Goal: Information Seeking & Learning: Learn about a topic

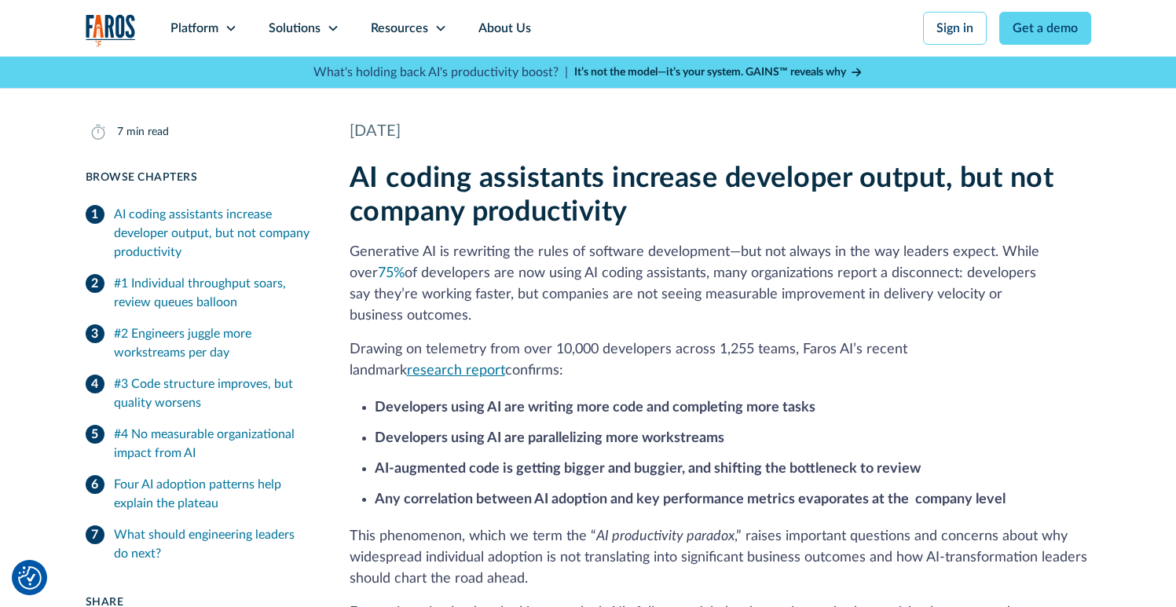
click at [505, 364] on link "research report" at bounding box center [456, 371] width 98 height 14
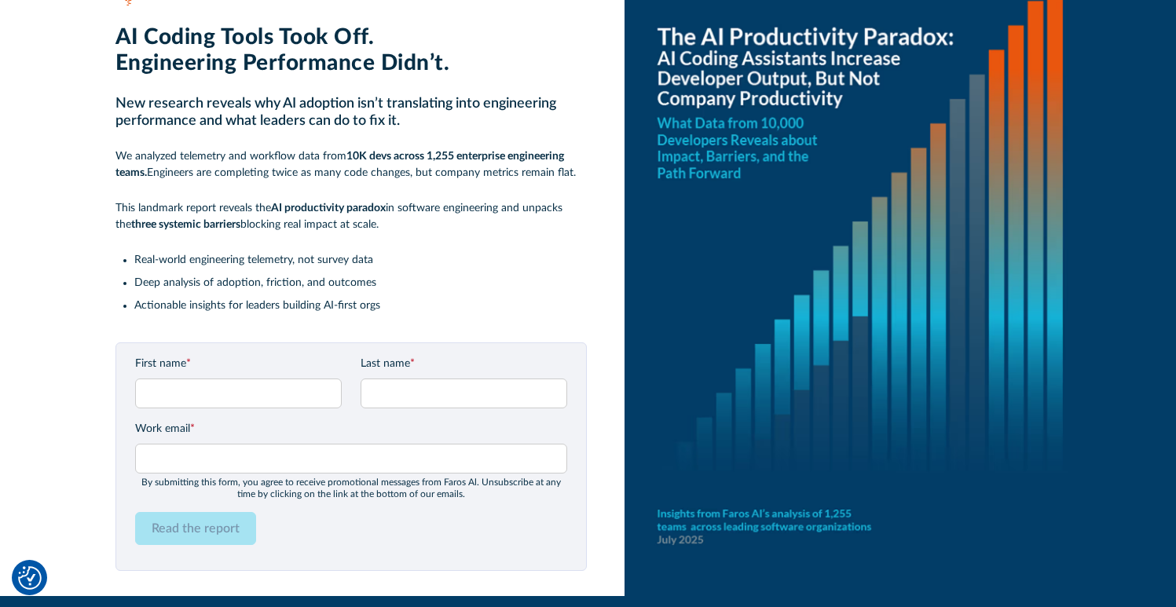
scroll to position [108, 0]
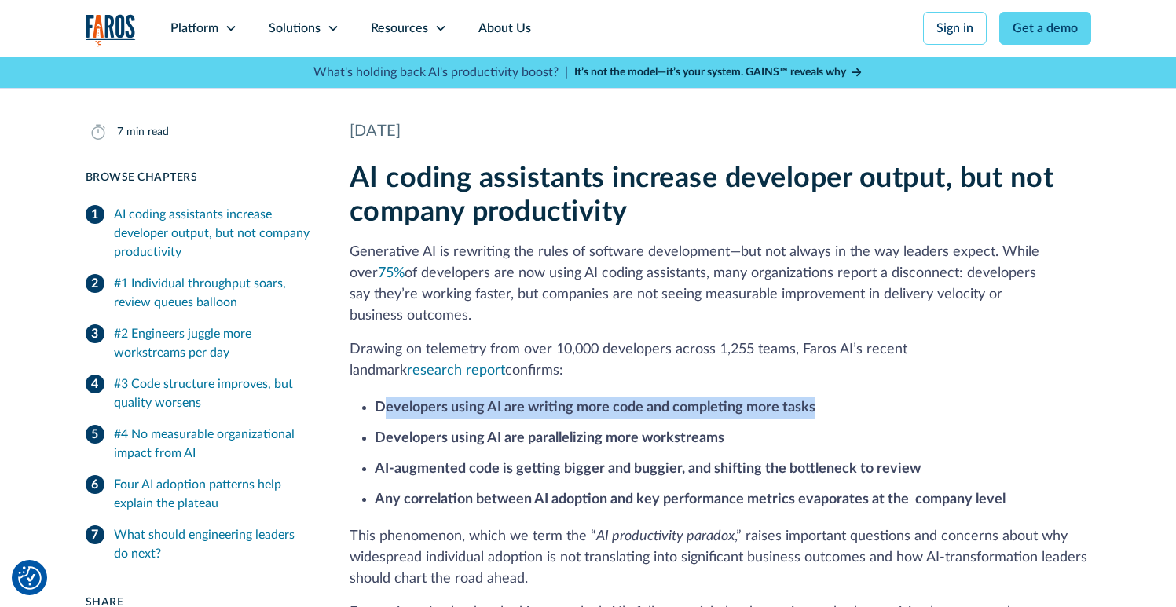
drag, startPoint x: 380, startPoint y: 386, endPoint x: 819, endPoint y: 387, distance: 438.5
click at [819, 398] on li "Developers using AI are writing more code and completing more tasks" at bounding box center [733, 408] width 717 height 21
